Goal: Task Accomplishment & Management: Manage account settings

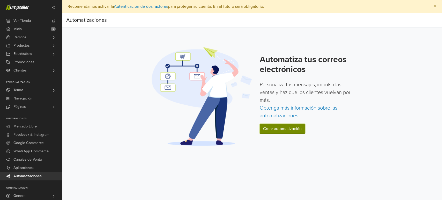
click at [281, 125] on link "Crear automatización" at bounding box center [282, 129] width 45 height 10
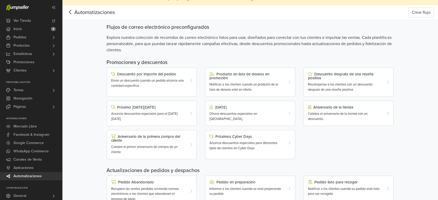
scroll to position [8, 0]
click at [140, 84] on span "Envíe un descuento cuando un pedido alcance una cantidad específica." at bounding box center [147, 82] width 73 height 9
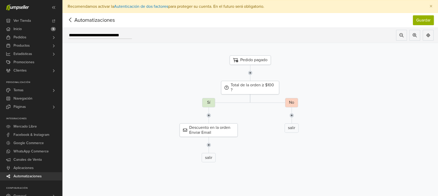
click at [251, 60] on div "Pedido pagado" at bounding box center [250, 59] width 41 height 9
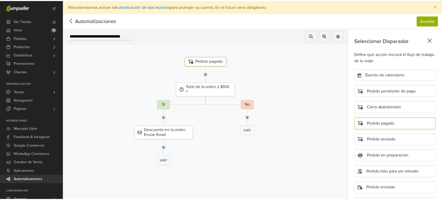
scroll to position [26, 0]
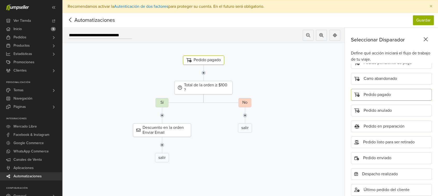
click at [212, 59] on div "Pedido pagado" at bounding box center [203, 59] width 41 height 9
click at [214, 86] on div "Total de la orden ≥ $100 ?" at bounding box center [203, 87] width 58 height 13
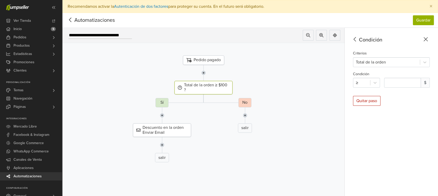
click at [70, 21] on icon at bounding box center [70, 20] width 2 height 4
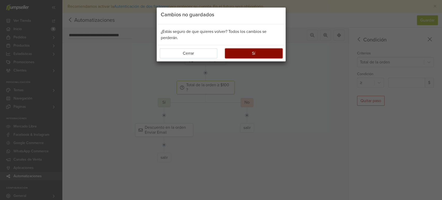
click at [233, 53] on button "Sí" at bounding box center [254, 53] width 58 height 10
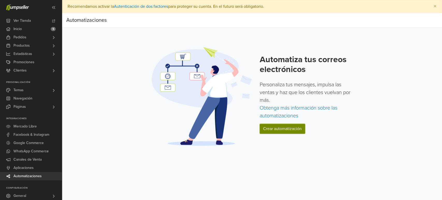
click at [276, 127] on link "Crear automatización" at bounding box center [282, 129] width 45 height 10
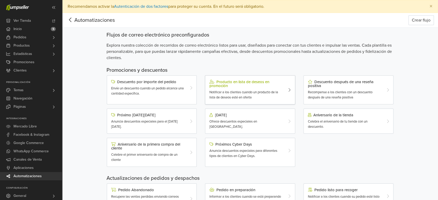
click at [242, 93] on span "Notificar a los clientes cuando un producto de la lista de deseos esté en oferta" at bounding box center [243, 94] width 69 height 9
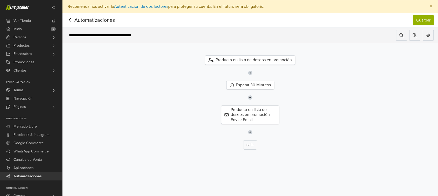
click at [70, 19] on icon at bounding box center [70, 20] width 8 height 6
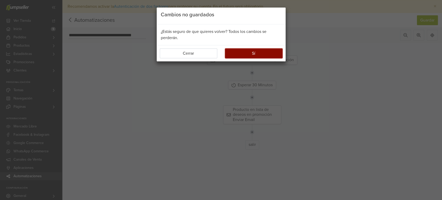
click at [241, 54] on button "Sí" at bounding box center [254, 53] width 58 height 10
